Goal: Information Seeking & Learning: Learn about a topic

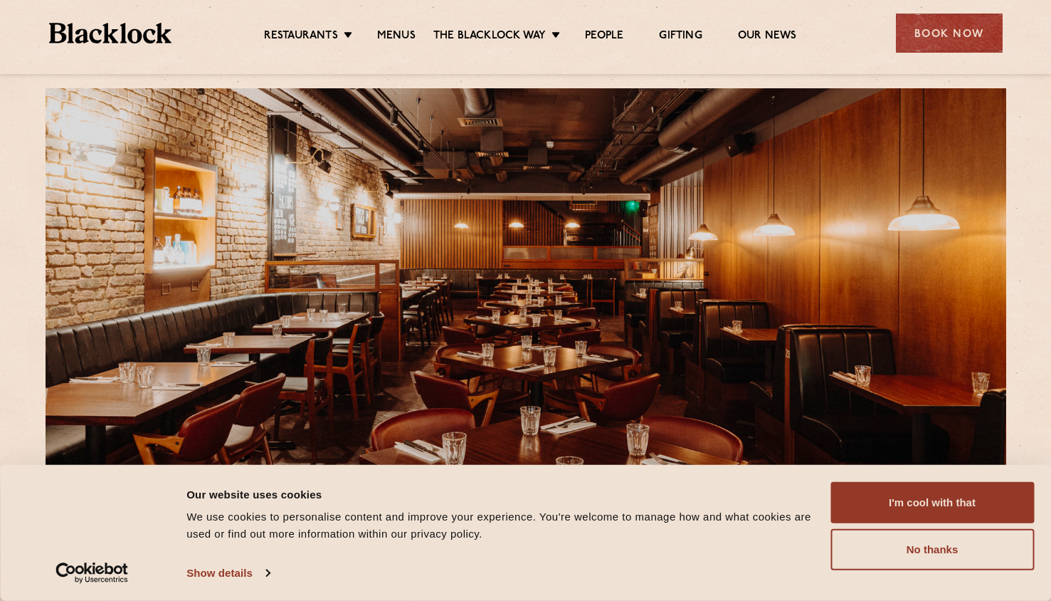
scroll to position [25, 0]
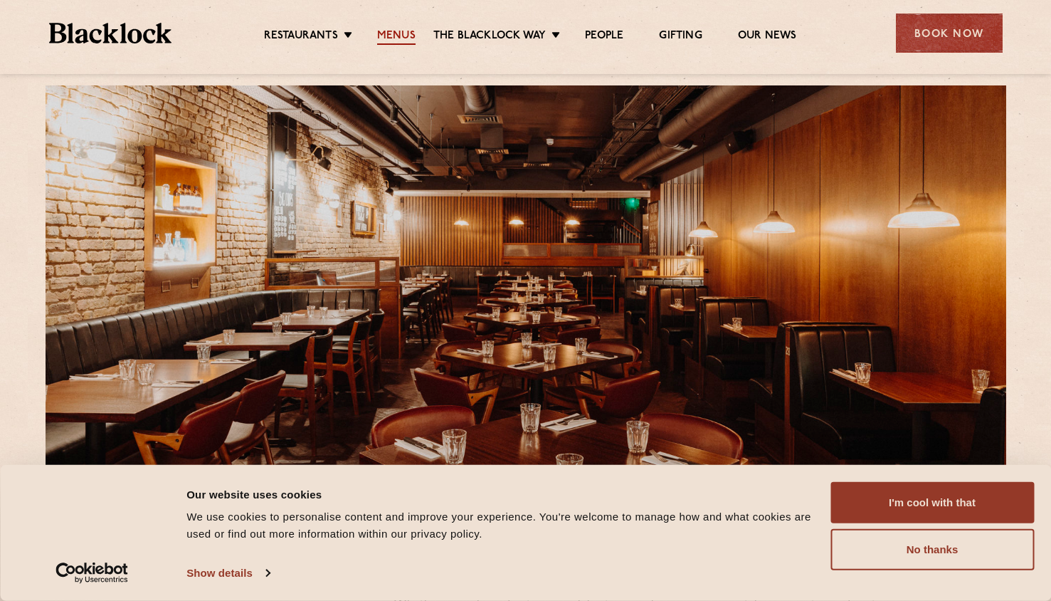
click at [396, 38] on link "Menus" at bounding box center [396, 37] width 38 height 16
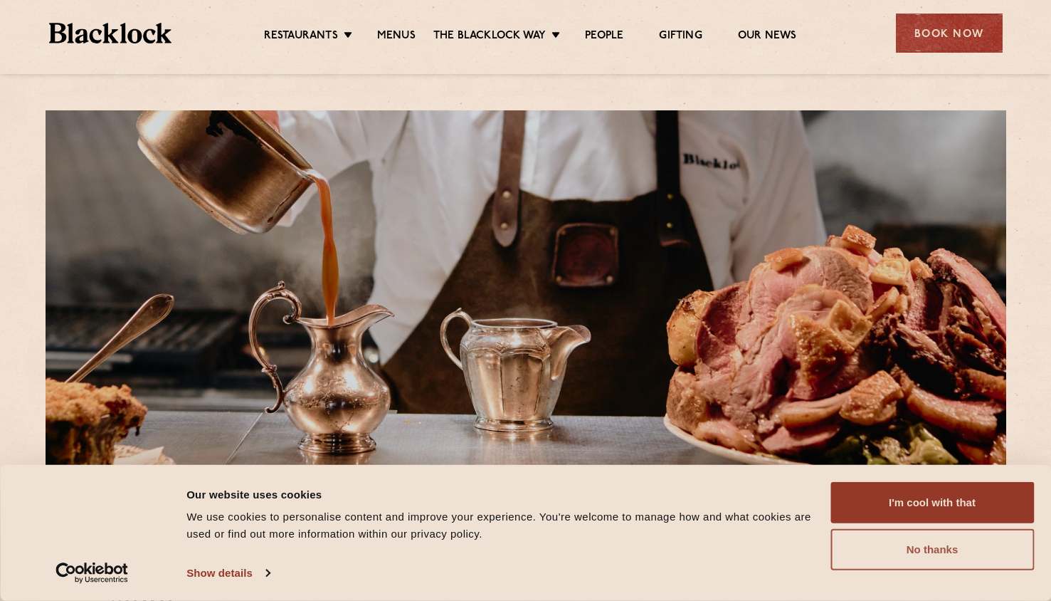
click at [967, 547] on button "No thanks" at bounding box center [933, 549] width 204 height 41
